Goal: Task Accomplishment & Management: Complete application form

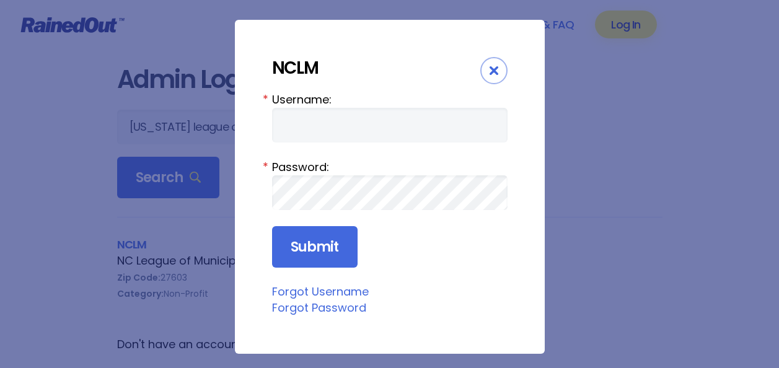
scroll to position [62, 0]
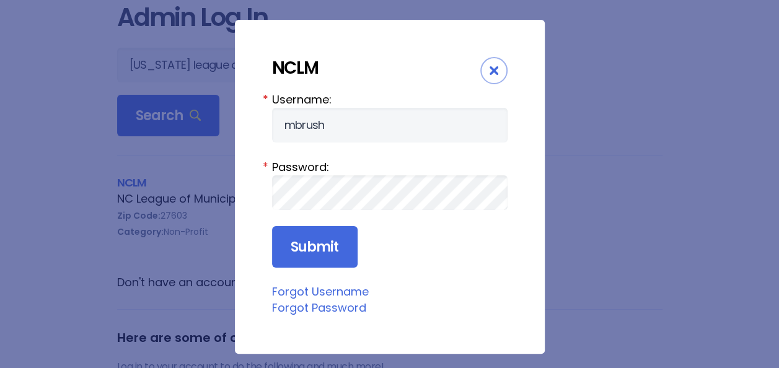
type input "[EMAIL_ADDRESS][DOMAIN_NAME]"
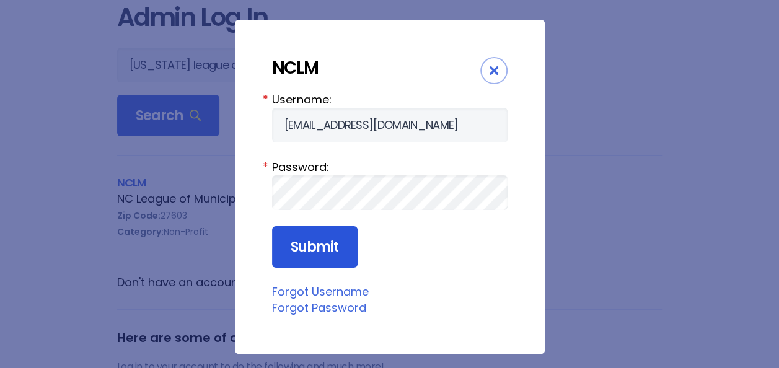
click at [308, 250] on input "Submit" at bounding box center [315, 247] width 86 height 42
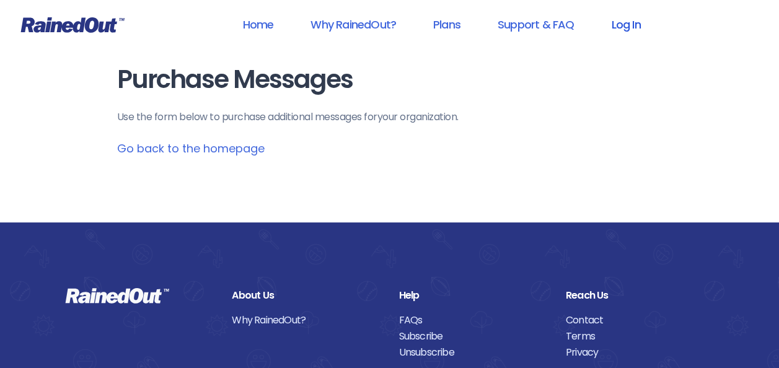
click at [626, 27] on link "Log In" at bounding box center [625, 25] width 61 height 28
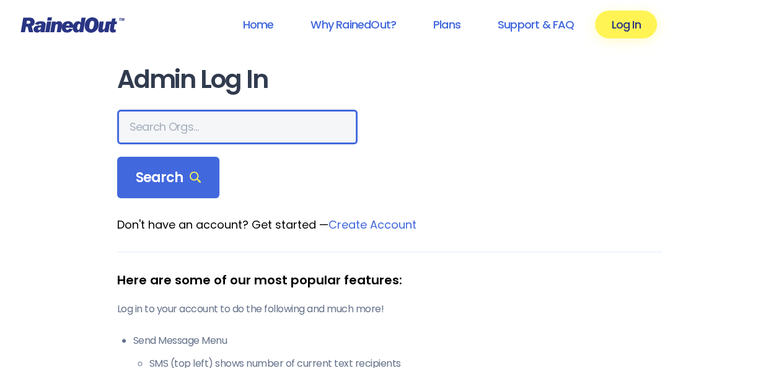
click at [190, 125] on input "text" at bounding box center [237, 127] width 241 height 35
type input "nclm"
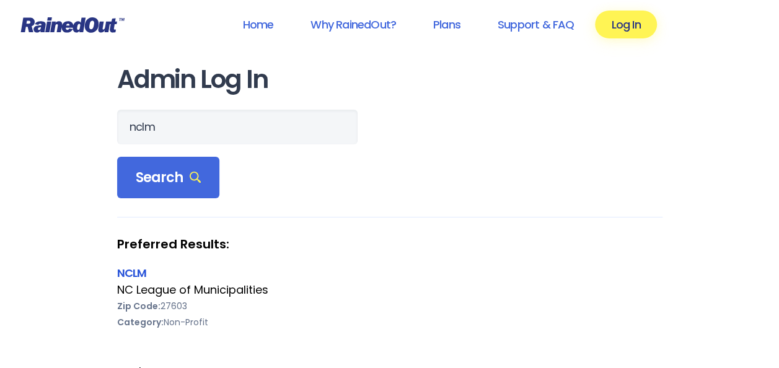
click at [136, 273] on link "NCLM" at bounding box center [132, 272] width 30 height 15
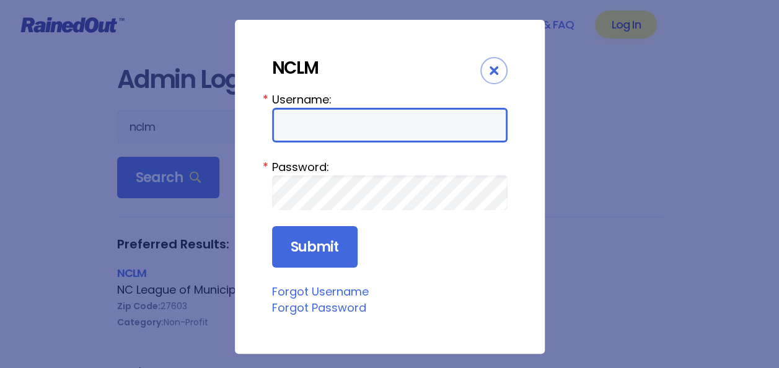
click at [425, 124] on input "Username:" at bounding box center [390, 125] width 236 height 35
drag, startPoint x: 289, startPoint y: 126, endPoint x: 340, endPoint y: 130, distance: 51.6
type input "Mbrush"
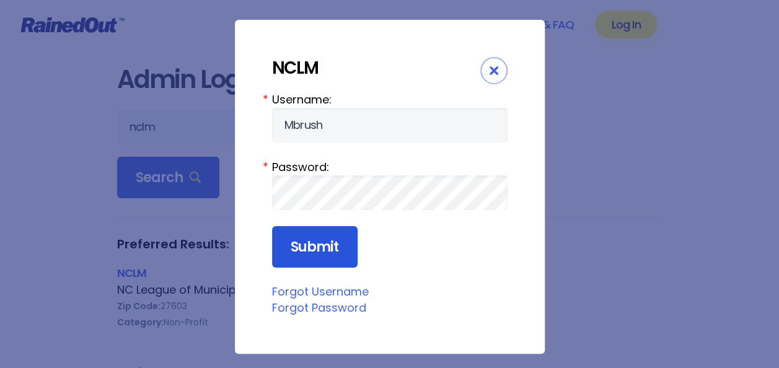
click at [326, 237] on input "Submit" at bounding box center [315, 247] width 86 height 42
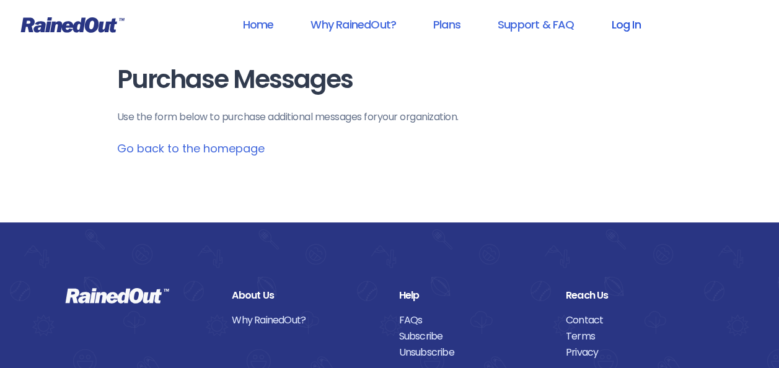
click at [621, 25] on link "Log In" at bounding box center [625, 25] width 61 height 28
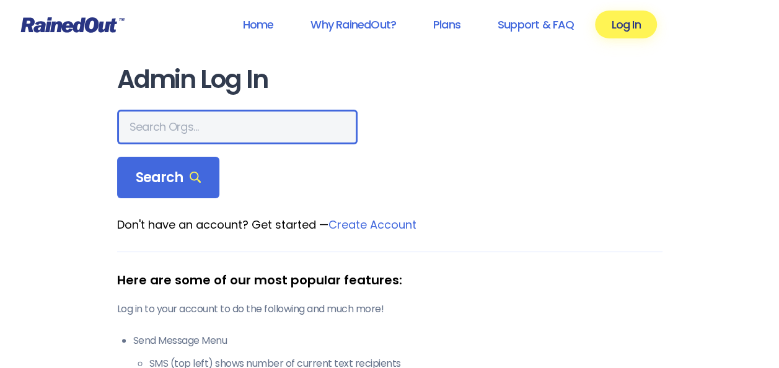
click at [257, 128] on input "text" at bounding box center [237, 127] width 241 height 35
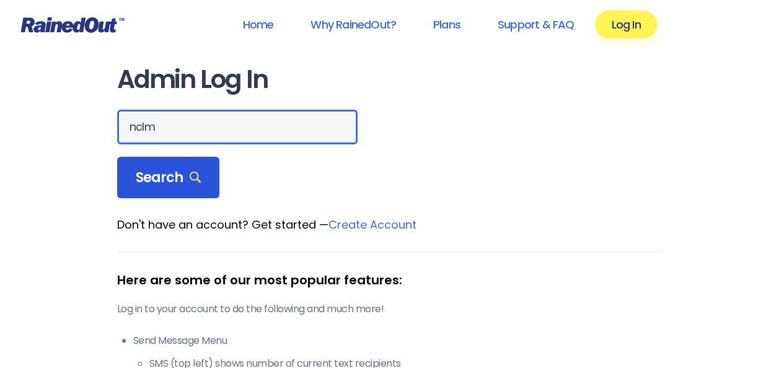
type input "nclm"
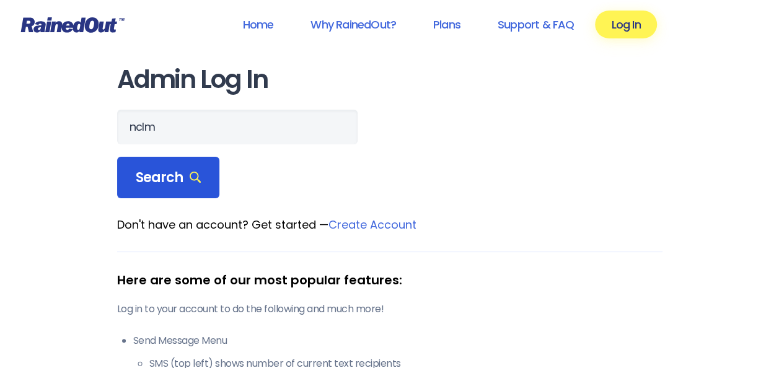
click at [179, 167] on div "Search" at bounding box center [168, 178] width 103 height 42
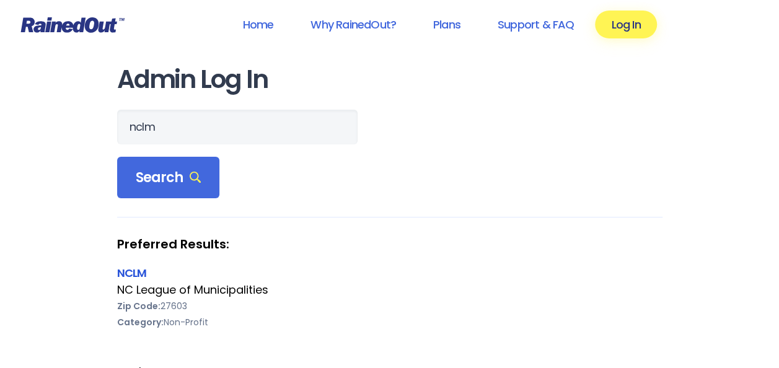
click at [139, 272] on link "NCLM" at bounding box center [132, 272] width 30 height 15
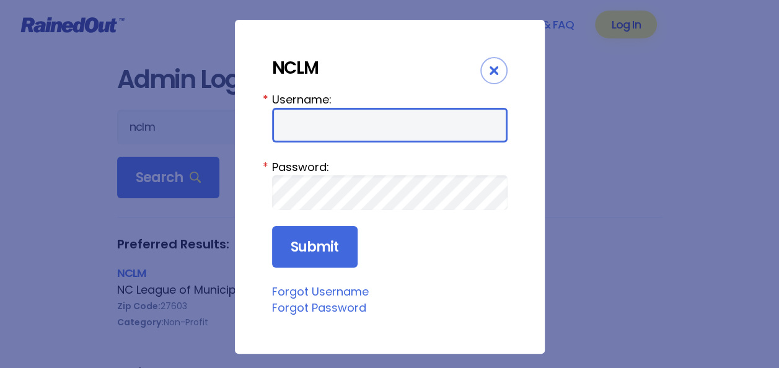
click at [400, 125] on input "Username:" at bounding box center [390, 125] width 236 height 35
type input "Mbrush"
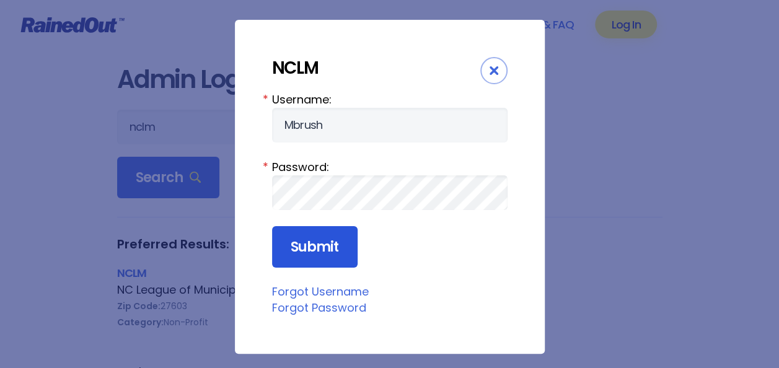
click at [307, 241] on input "Submit" at bounding box center [315, 247] width 86 height 42
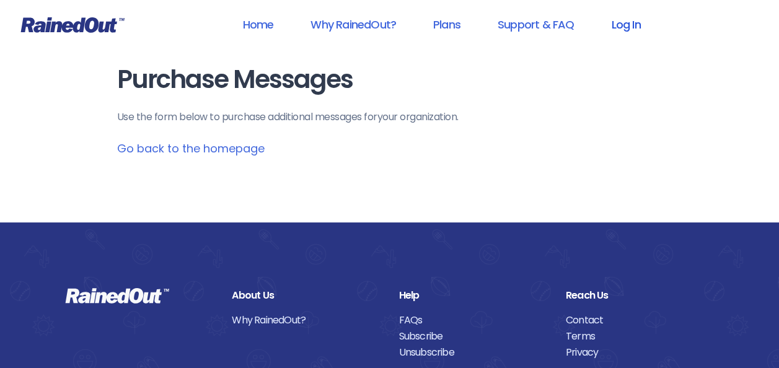
click at [635, 22] on link "Log In" at bounding box center [625, 25] width 61 height 28
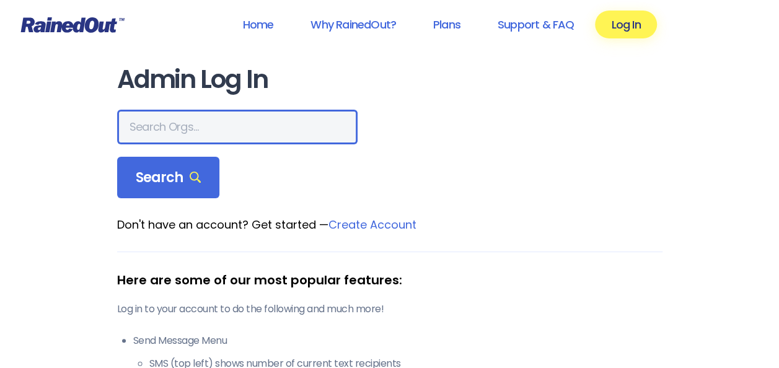
click at [227, 125] on input "text" at bounding box center [237, 127] width 241 height 35
type input "nclm"
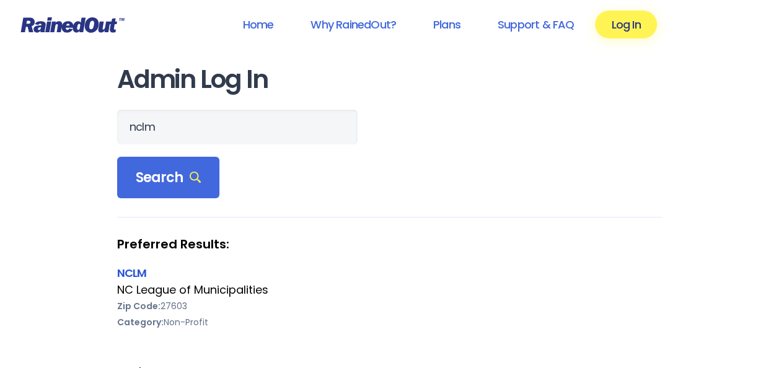
click at [134, 270] on link "NCLM" at bounding box center [132, 272] width 30 height 15
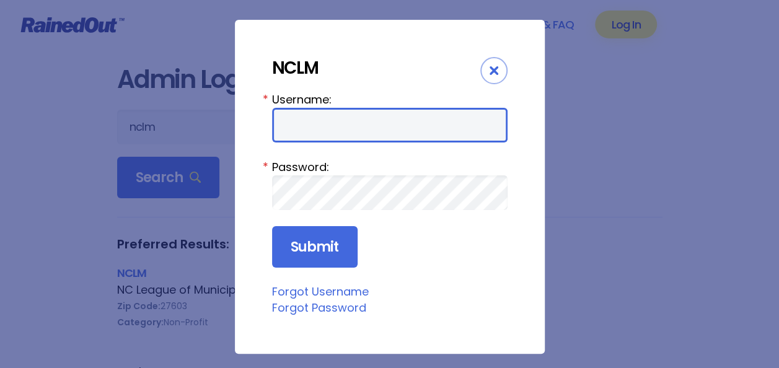
click at [315, 119] on input "Username:" at bounding box center [390, 125] width 236 height 35
type input "[EMAIL_ADDRESS][DOMAIN_NAME]"
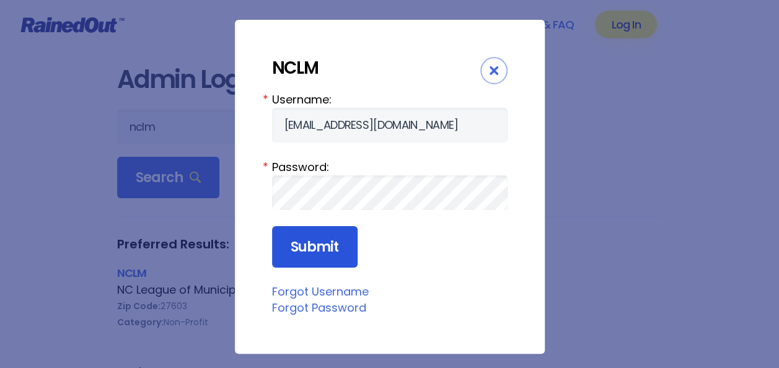
click at [315, 237] on input "Submit" at bounding box center [315, 247] width 86 height 42
